Goal: Navigation & Orientation: Find specific page/section

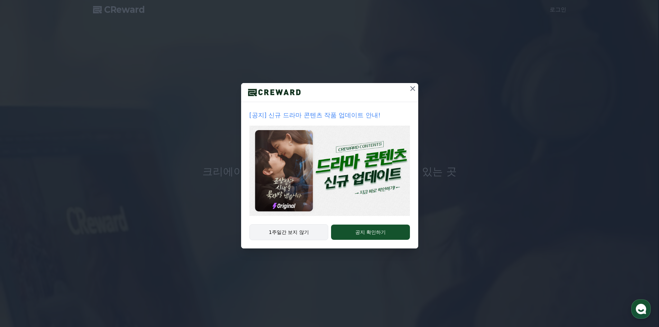
click at [303, 233] on button "1주일간 보지 않기" at bounding box center [288, 232] width 79 height 16
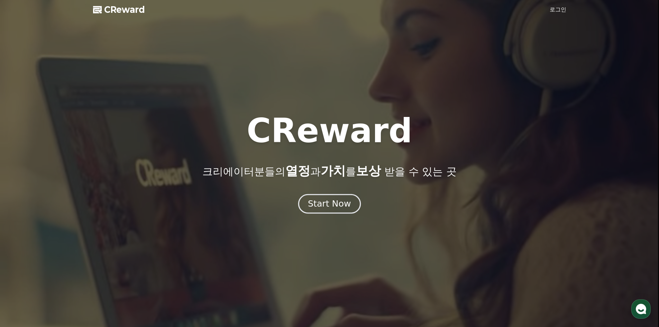
click at [328, 203] on div "Start Now" at bounding box center [329, 204] width 43 height 12
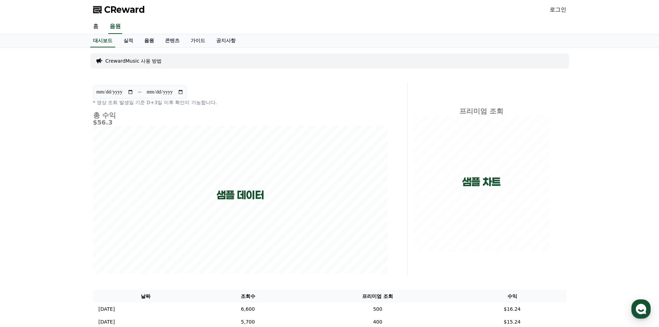
click at [145, 40] on link "음원" at bounding box center [149, 40] width 21 height 13
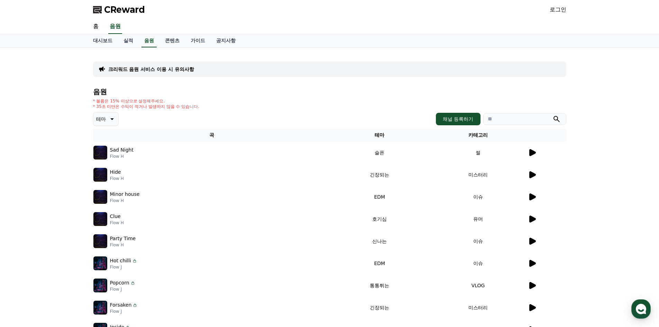
click at [128, 5] on span "CReward" at bounding box center [124, 9] width 41 height 11
